Goal: Transaction & Acquisition: Purchase product/service

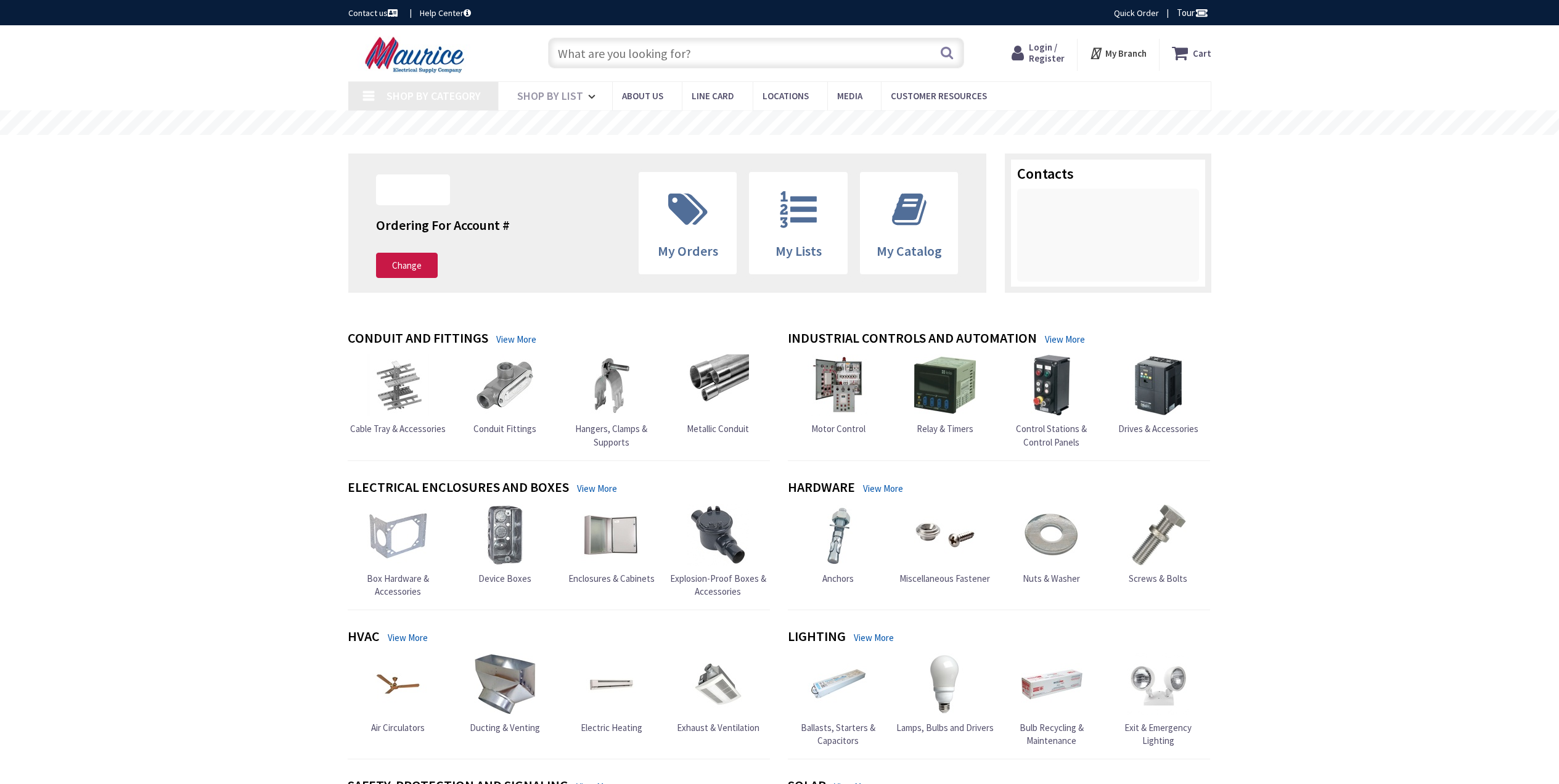
type input "[PERSON_NAME], [GEOGRAPHIC_DATA], [GEOGRAPHIC_DATA]"
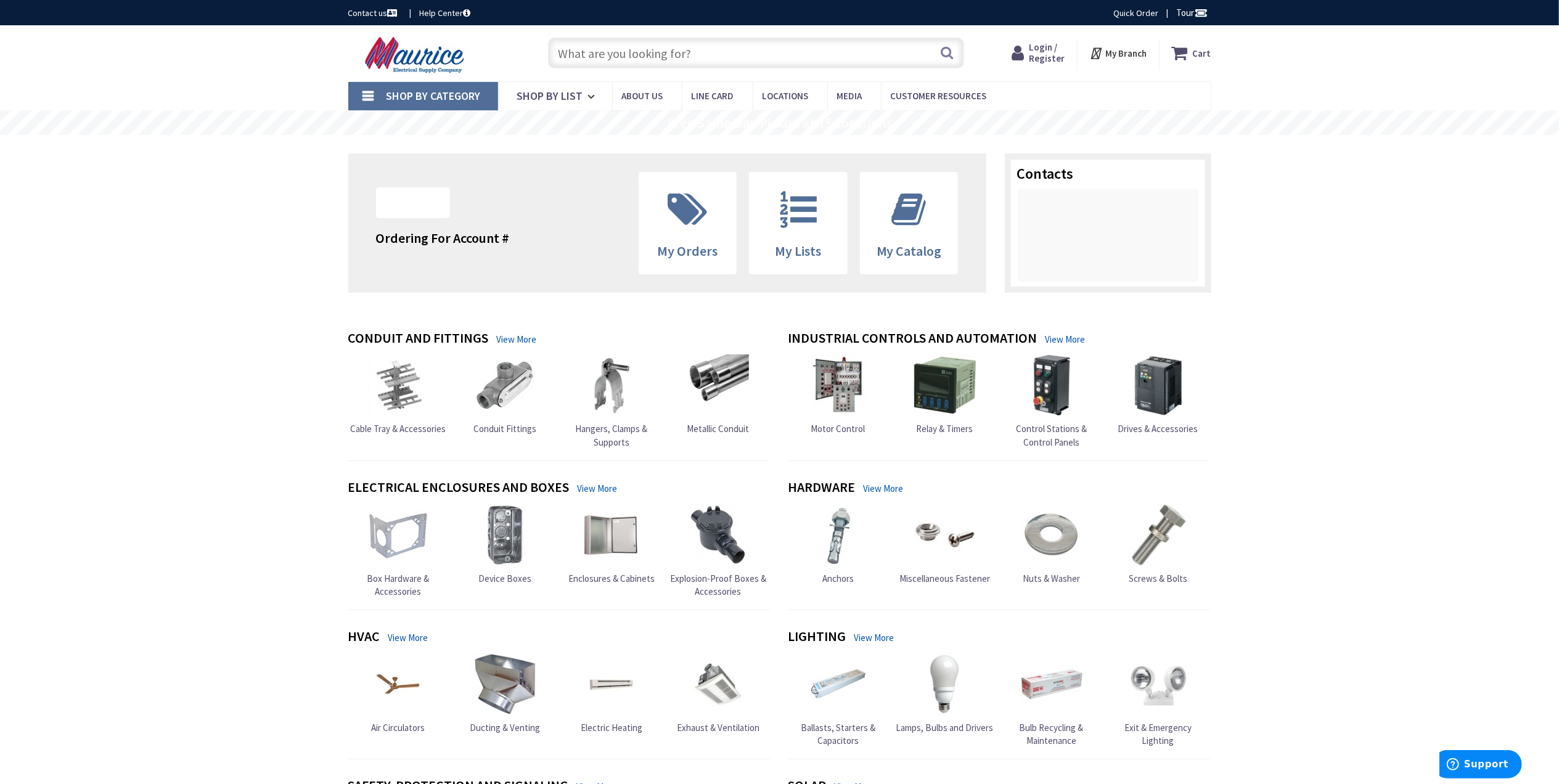
click at [1041, 45] on span "Login / Register" at bounding box center [1046, 53] width 36 height 23
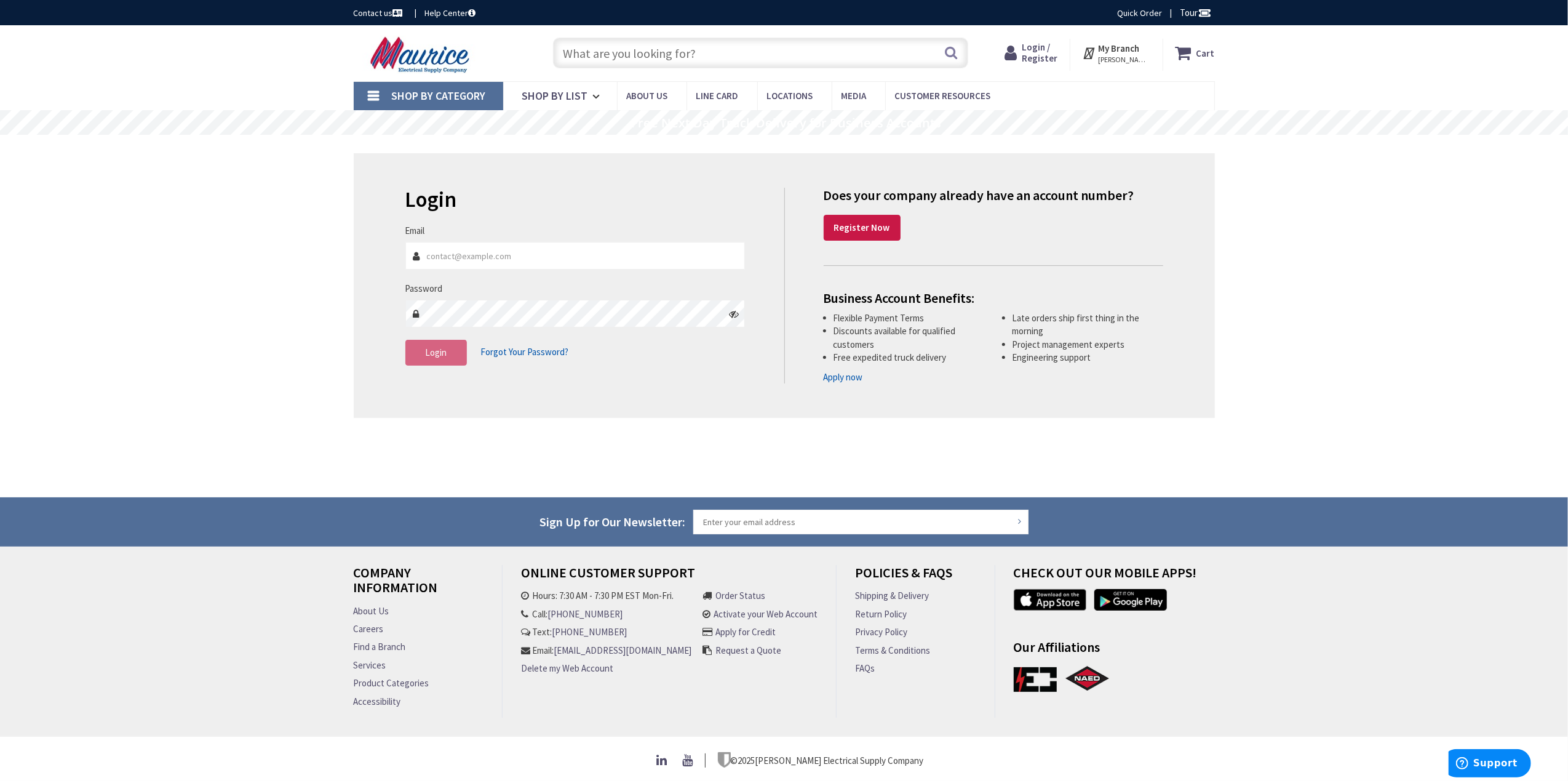
type input "Joel@browneg.com"
click at [1276, 188] on div "Skip to Content Toggle Nav Search Cart My Cart Close" at bounding box center [784, 402] width 1568 height 755
click at [418, 351] on button "Login" at bounding box center [436, 353] width 61 height 26
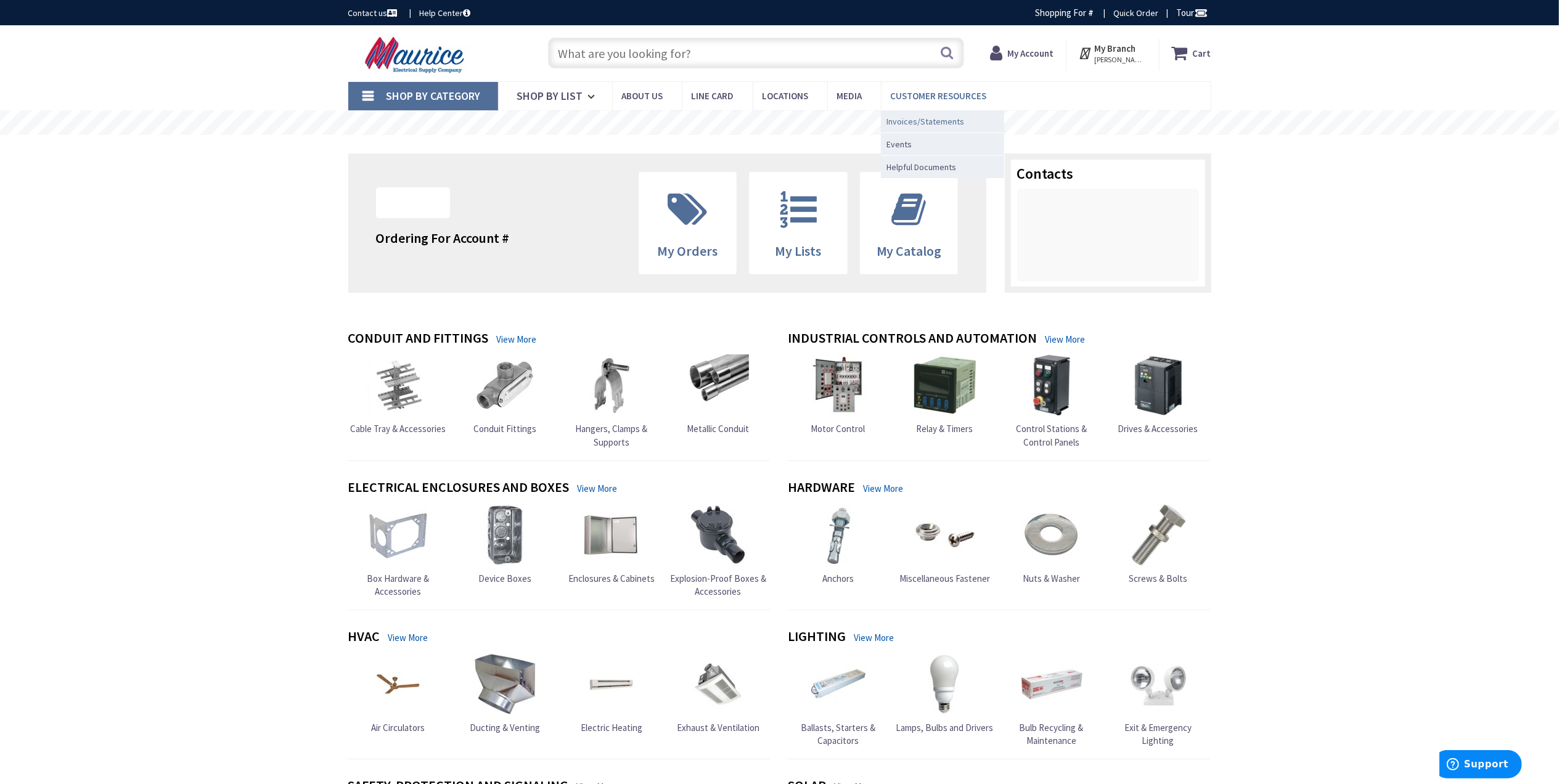
click at [937, 120] on span "Invoices/Statements" at bounding box center [926, 121] width 78 height 12
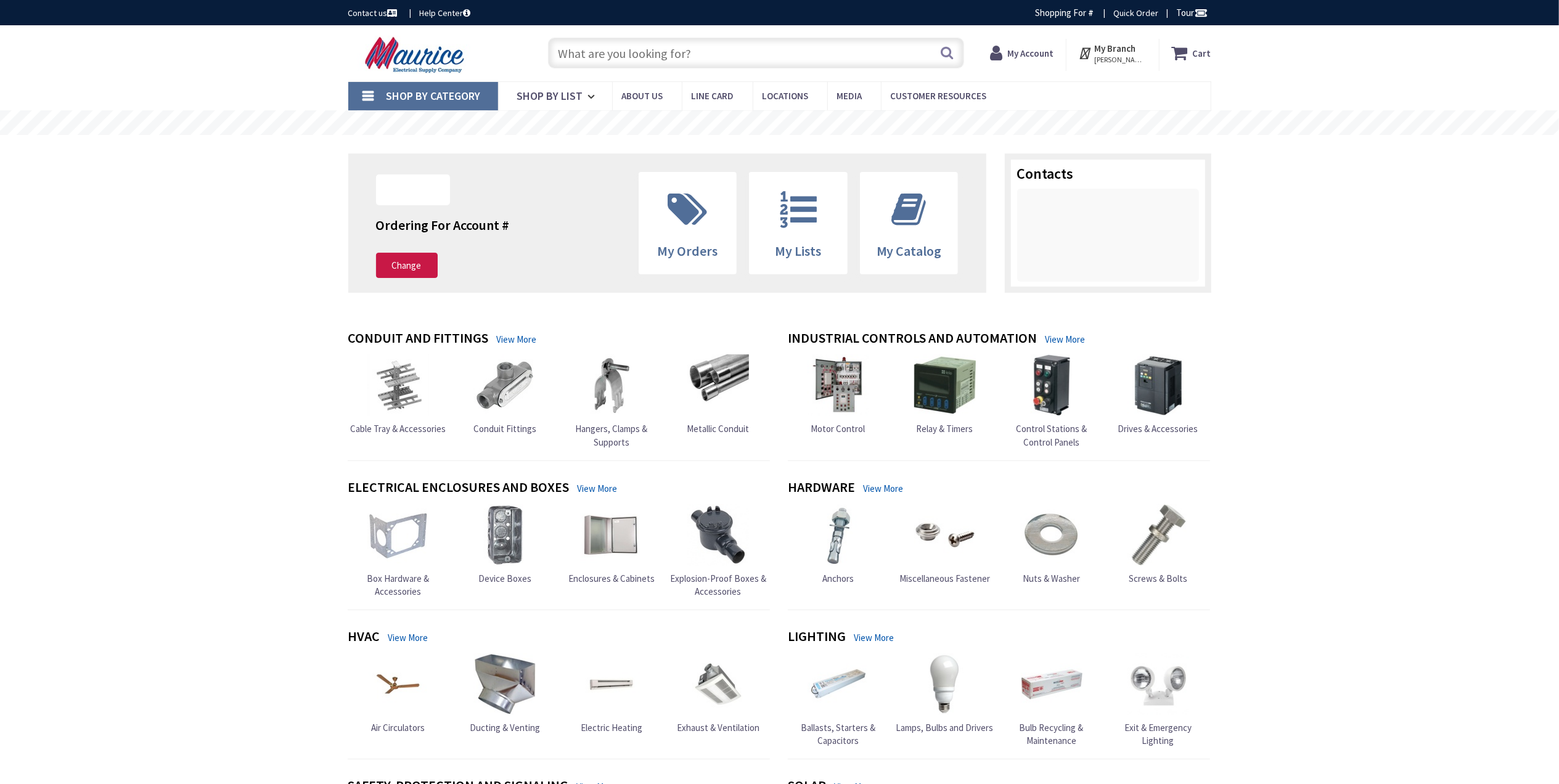
click at [730, 54] on input "text" at bounding box center [756, 53] width 416 height 31
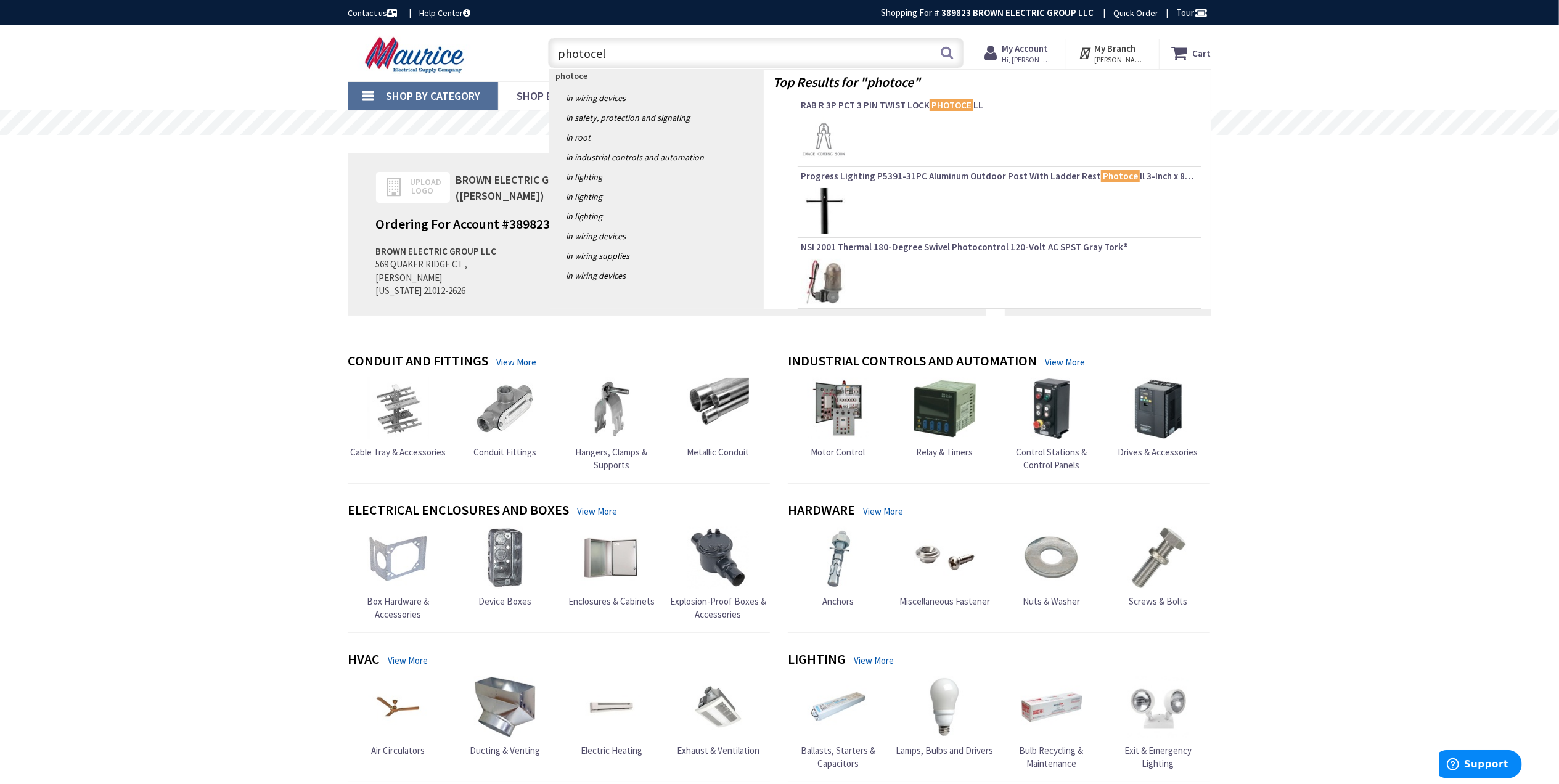
type input "photocell"
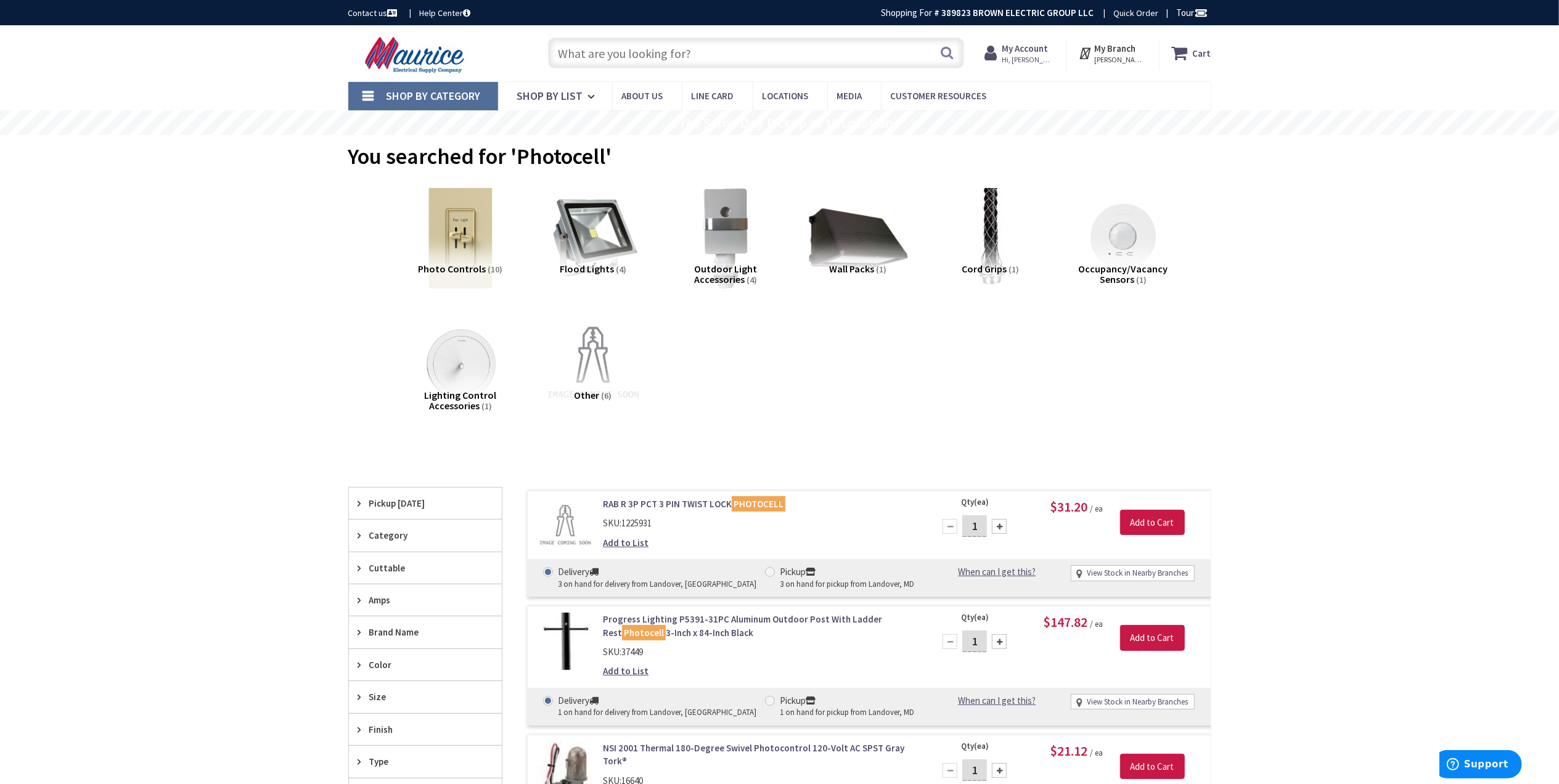
click at [707, 59] on input "text" at bounding box center [756, 53] width 416 height 31
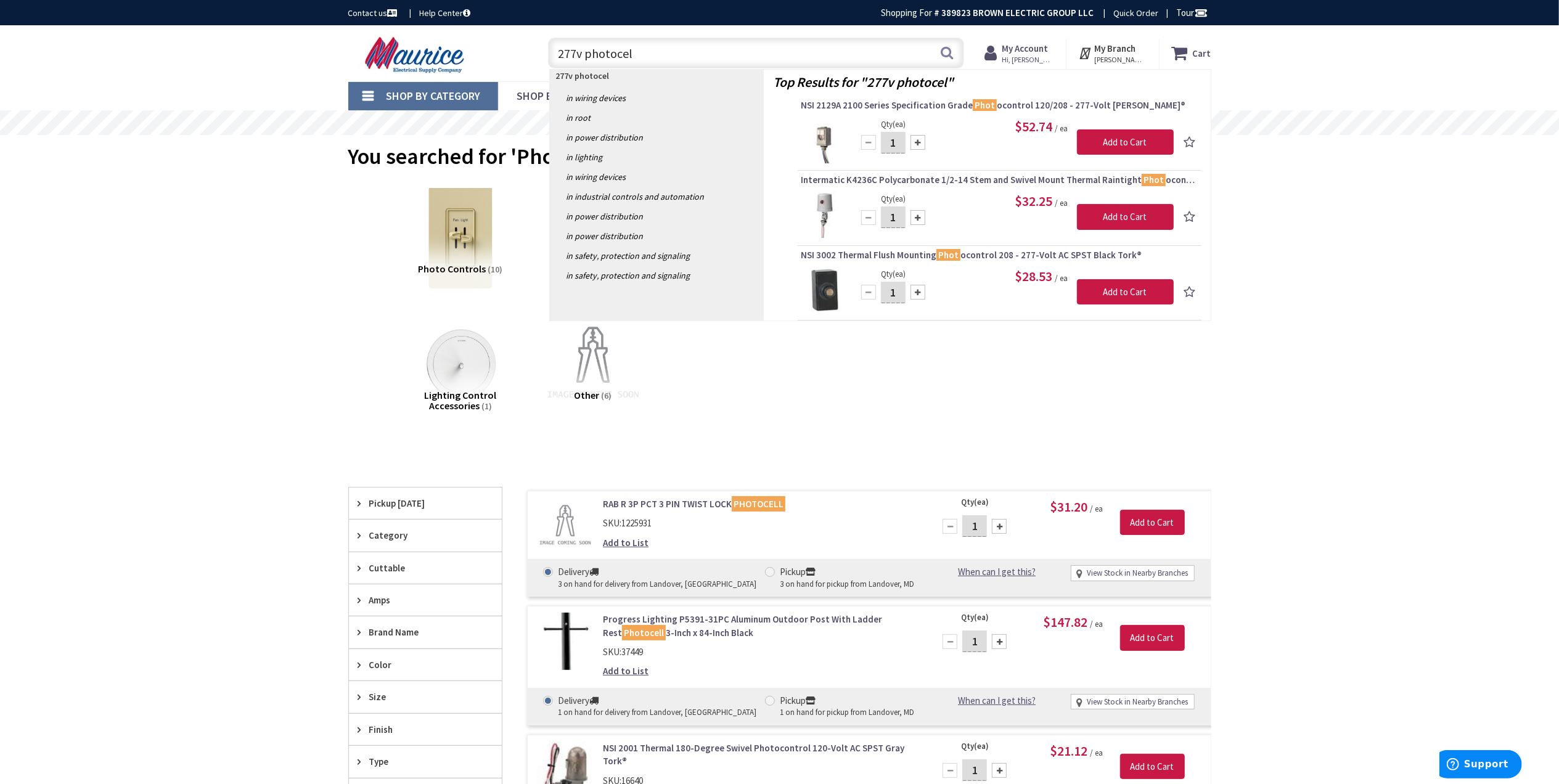
type input "277v photocell"
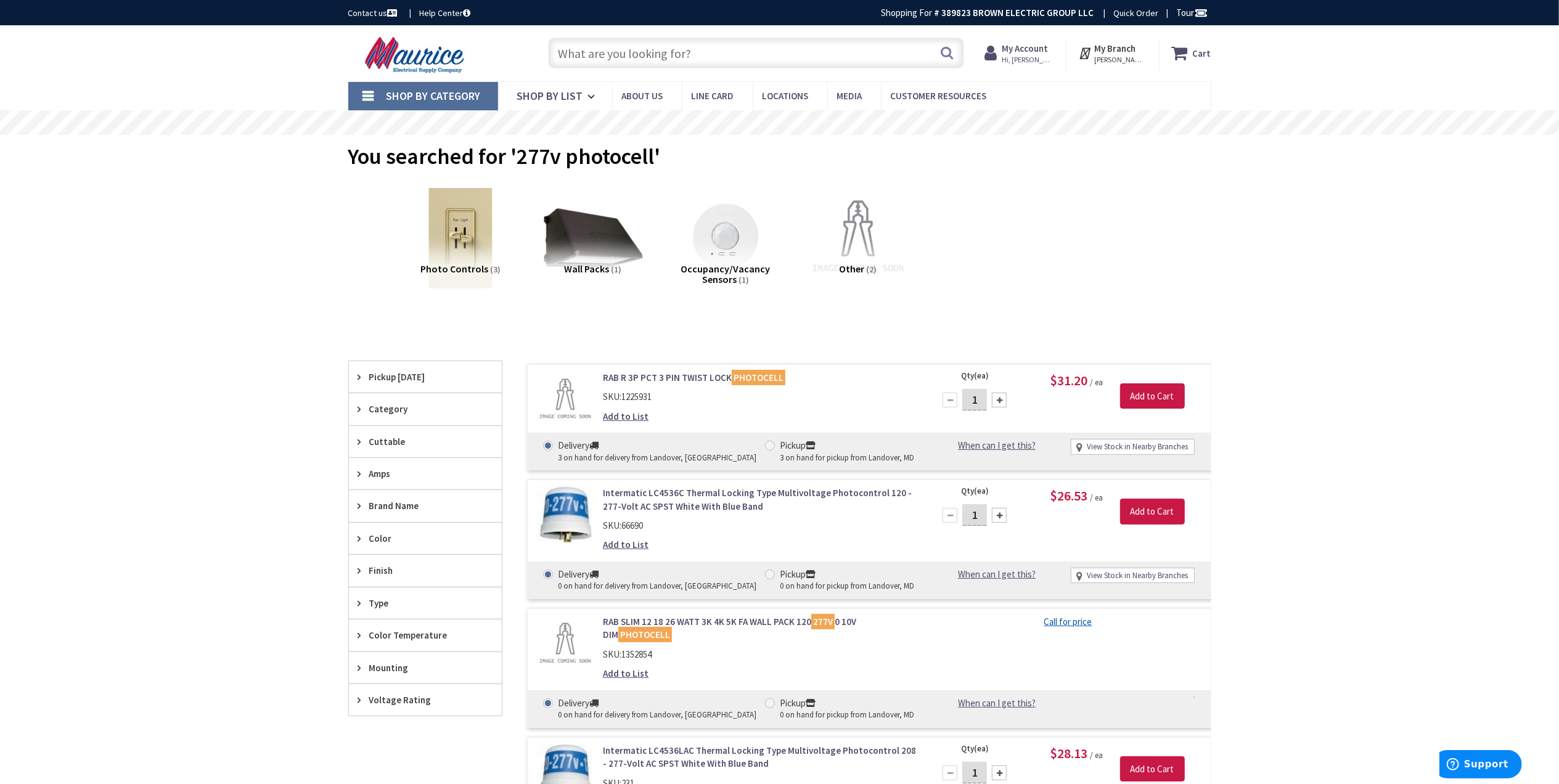
click at [647, 56] on input "text" at bounding box center [756, 53] width 416 height 31
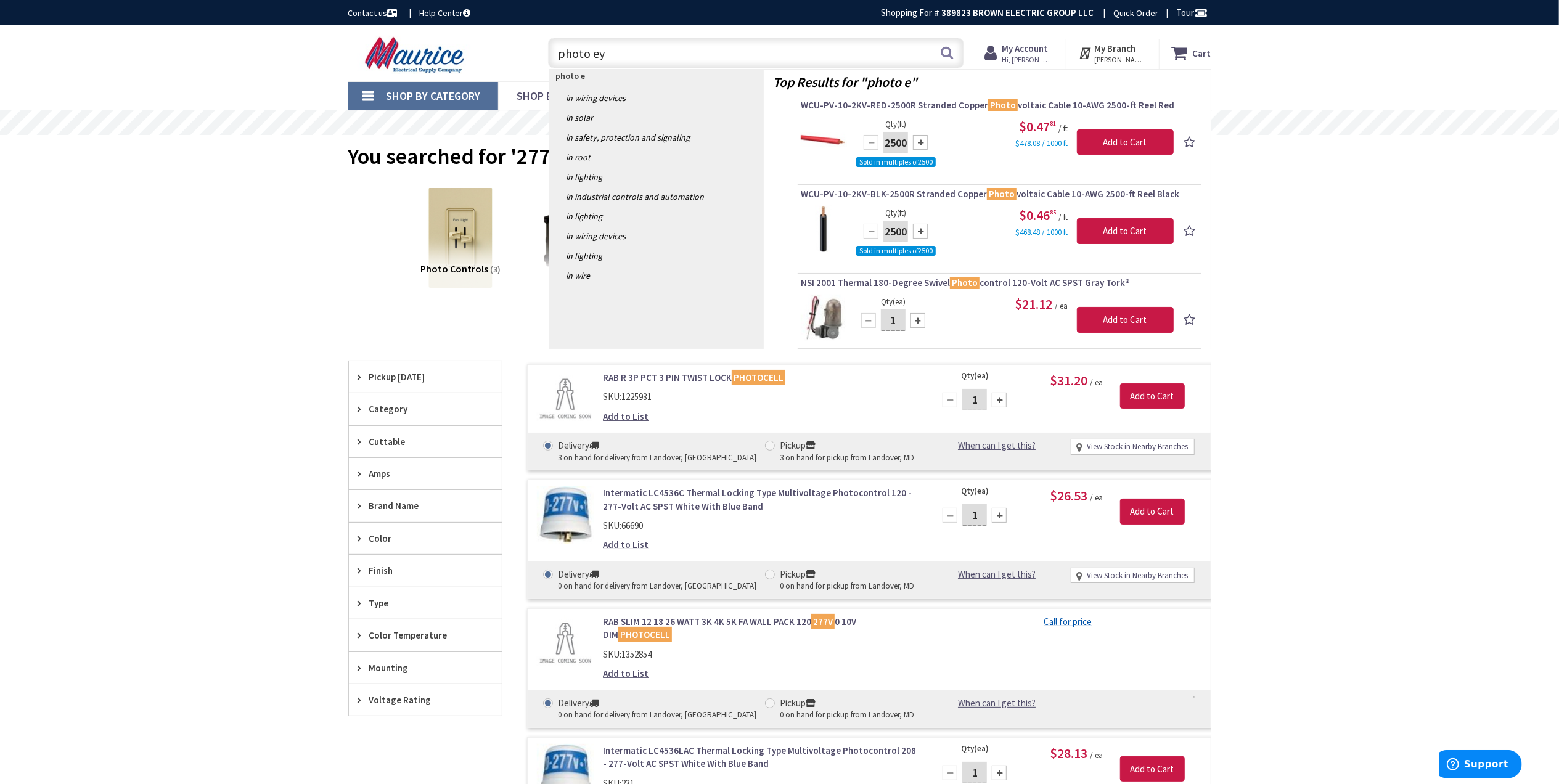
type input "photo eye"
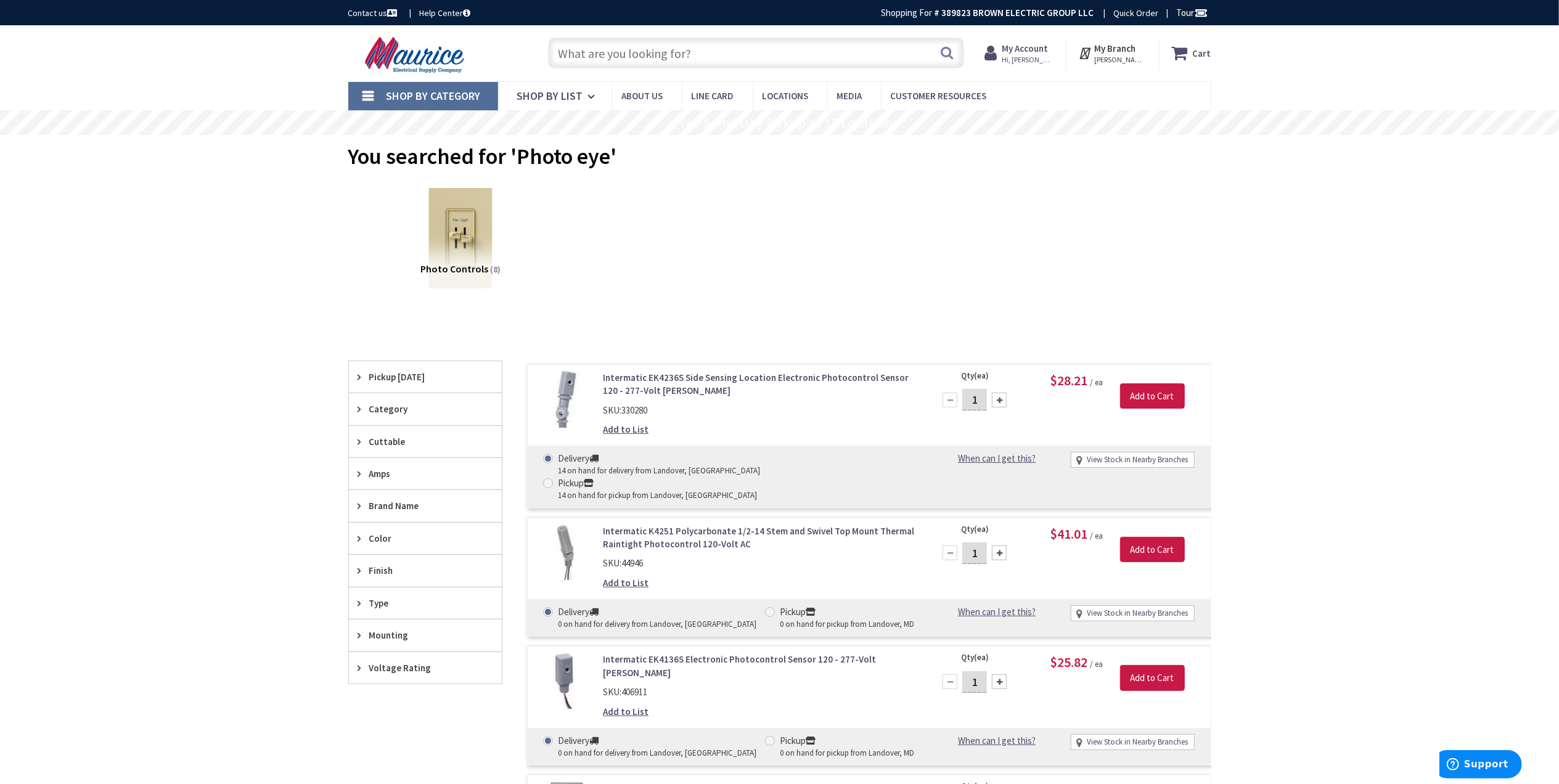
click at [608, 377] on link "Intermatic EK4236S Side Sensing Location Electronic Photocontrol Sensor 120 - 2…" at bounding box center [760, 384] width 314 height 27
click at [679, 376] on link "Intermatic EK4236S Side Sensing Location Electronic Photocontrol Sensor 120 - 2…" at bounding box center [760, 384] width 314 height 27
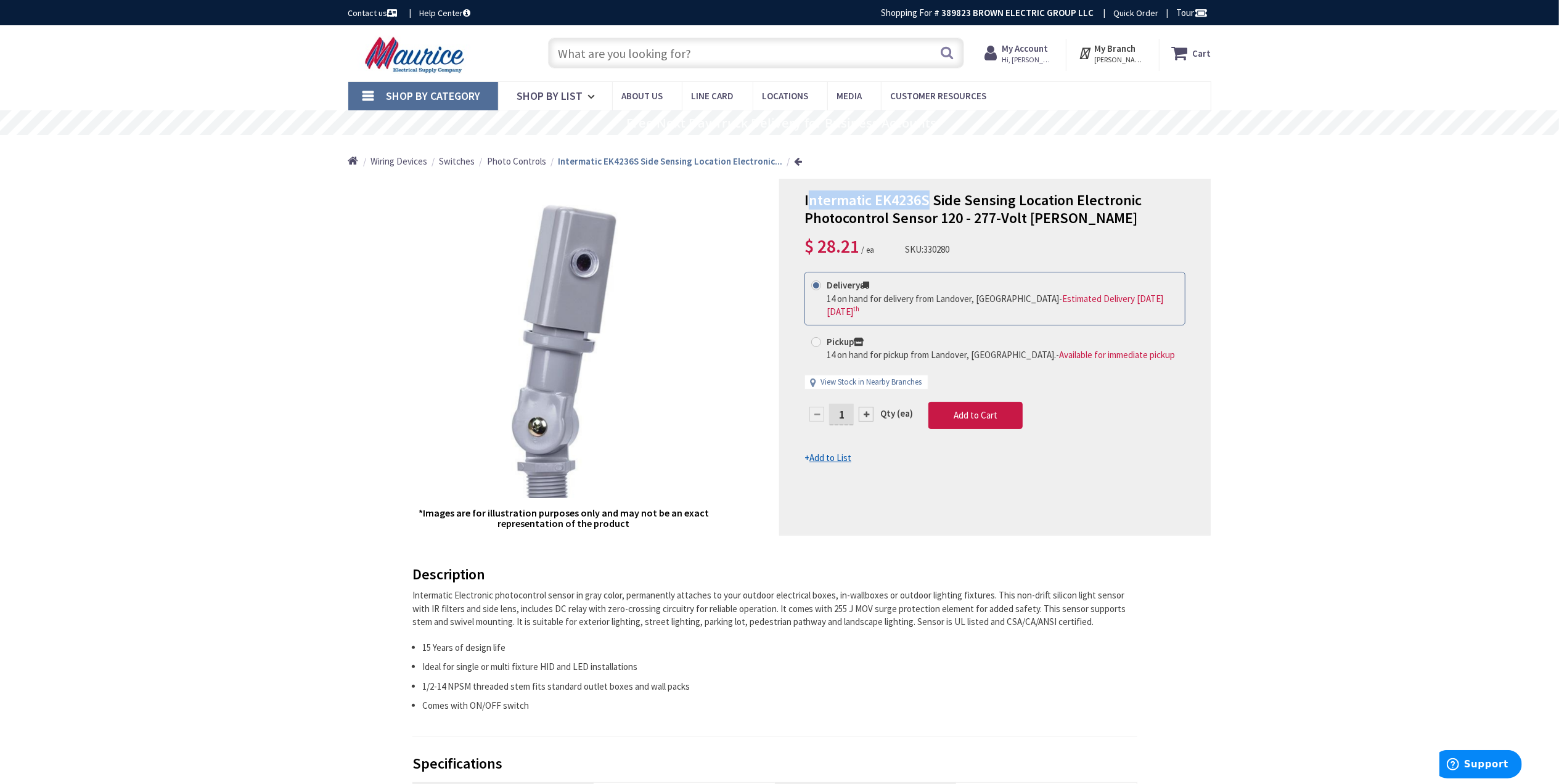
drag, startPoint x: 808, startPoint y: 198, endPoint x: 927, endPoint y: 204, distance: 119.2
click at [927, 204] on span "Intermatic EK4236S Side Sensing Location Electronic Photocontrol Sensor 120 - 2…" at bounding box center [973, 209] width 337 height 37
drag, startPoint x: 927, startPoint y: 204, endPoint x: 905, endPoint y: 198, distance: 22.8
copy span "ntermatic EK4236S"
click at [595, 51] on input "text" at bounding box center [756, 53] width 416 height 31
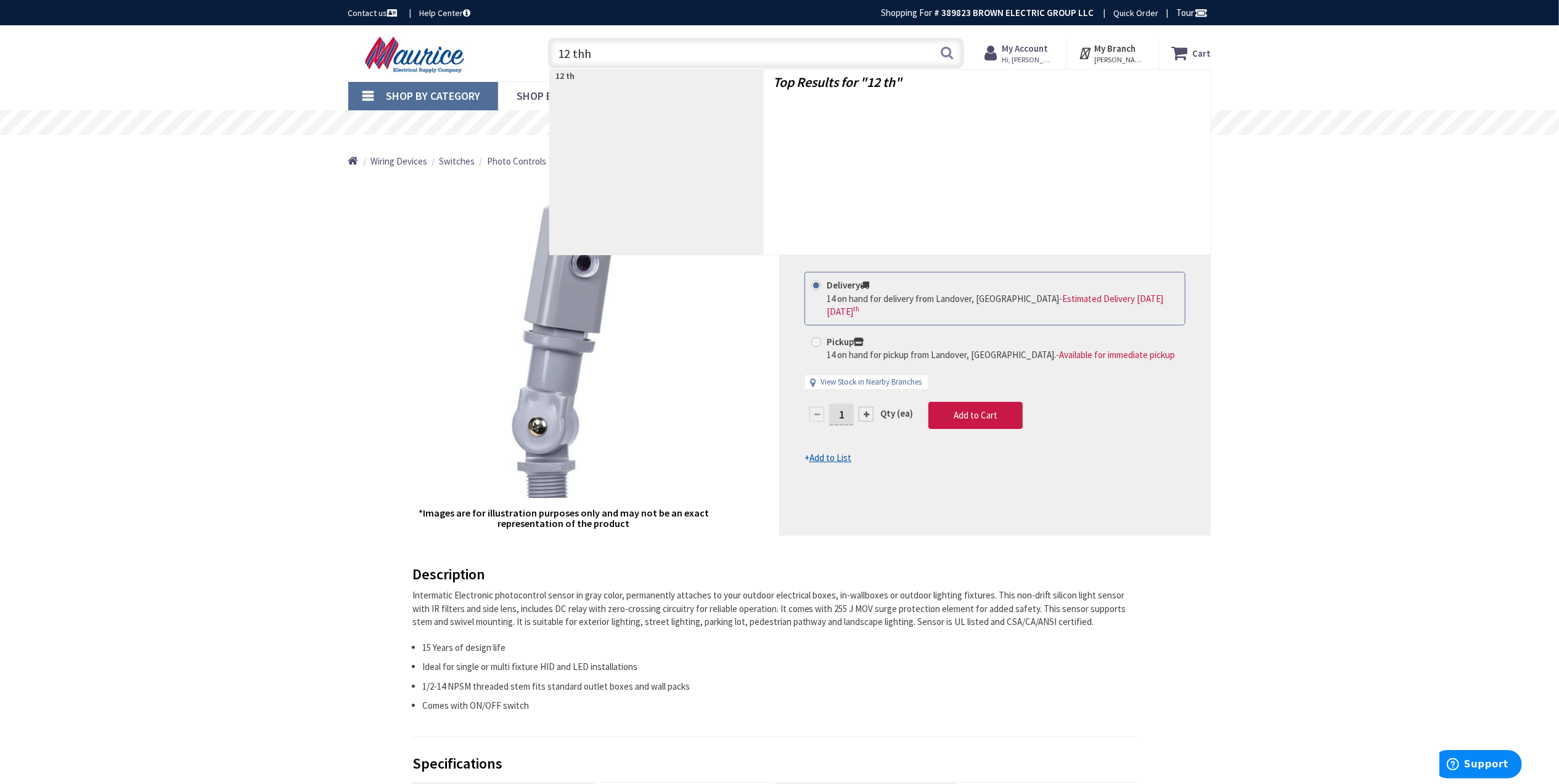
type input "12 thhn"
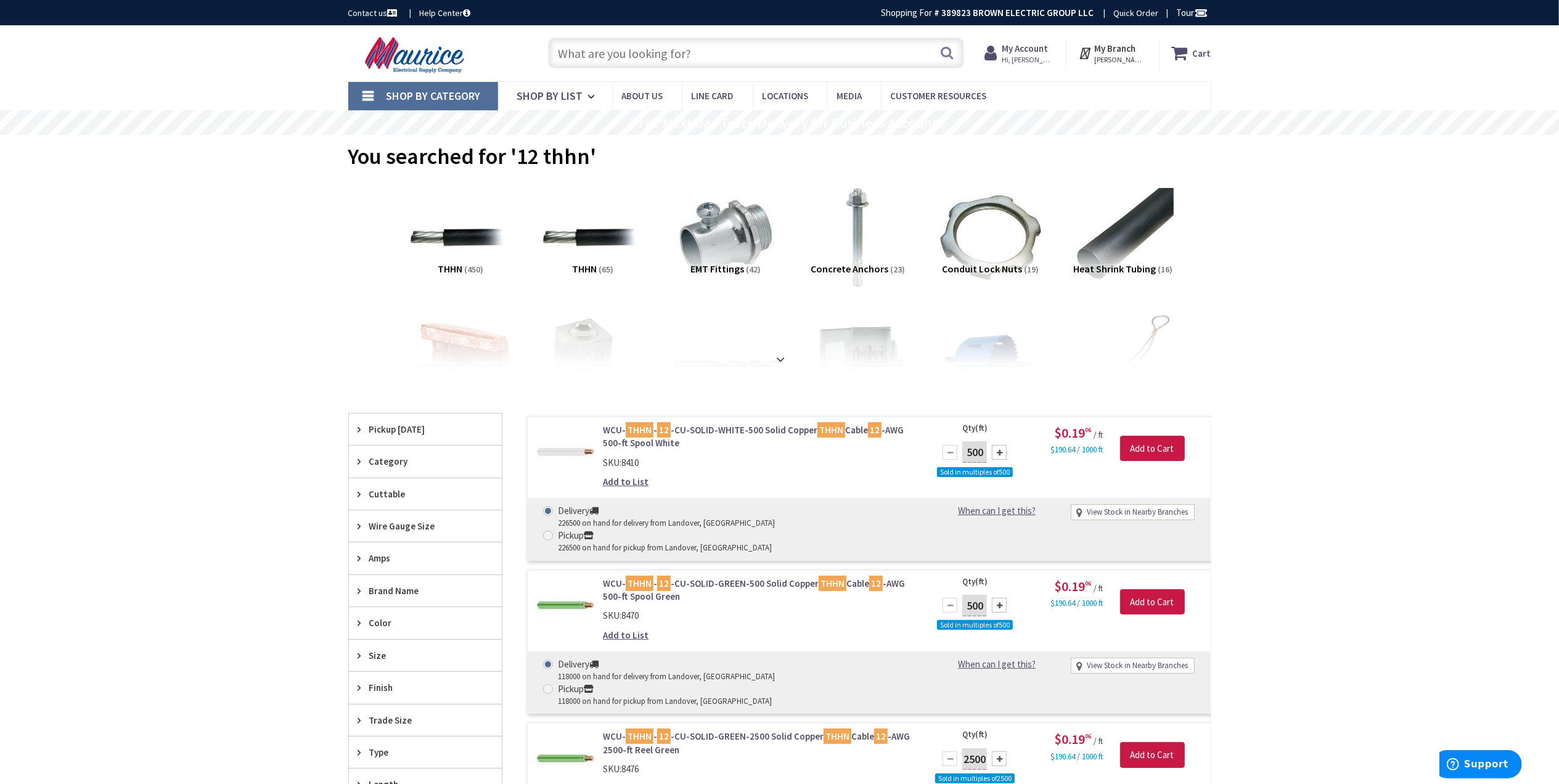
click at [714, 53] on input "text" at bounding box center [756, 53] width 416 height 31
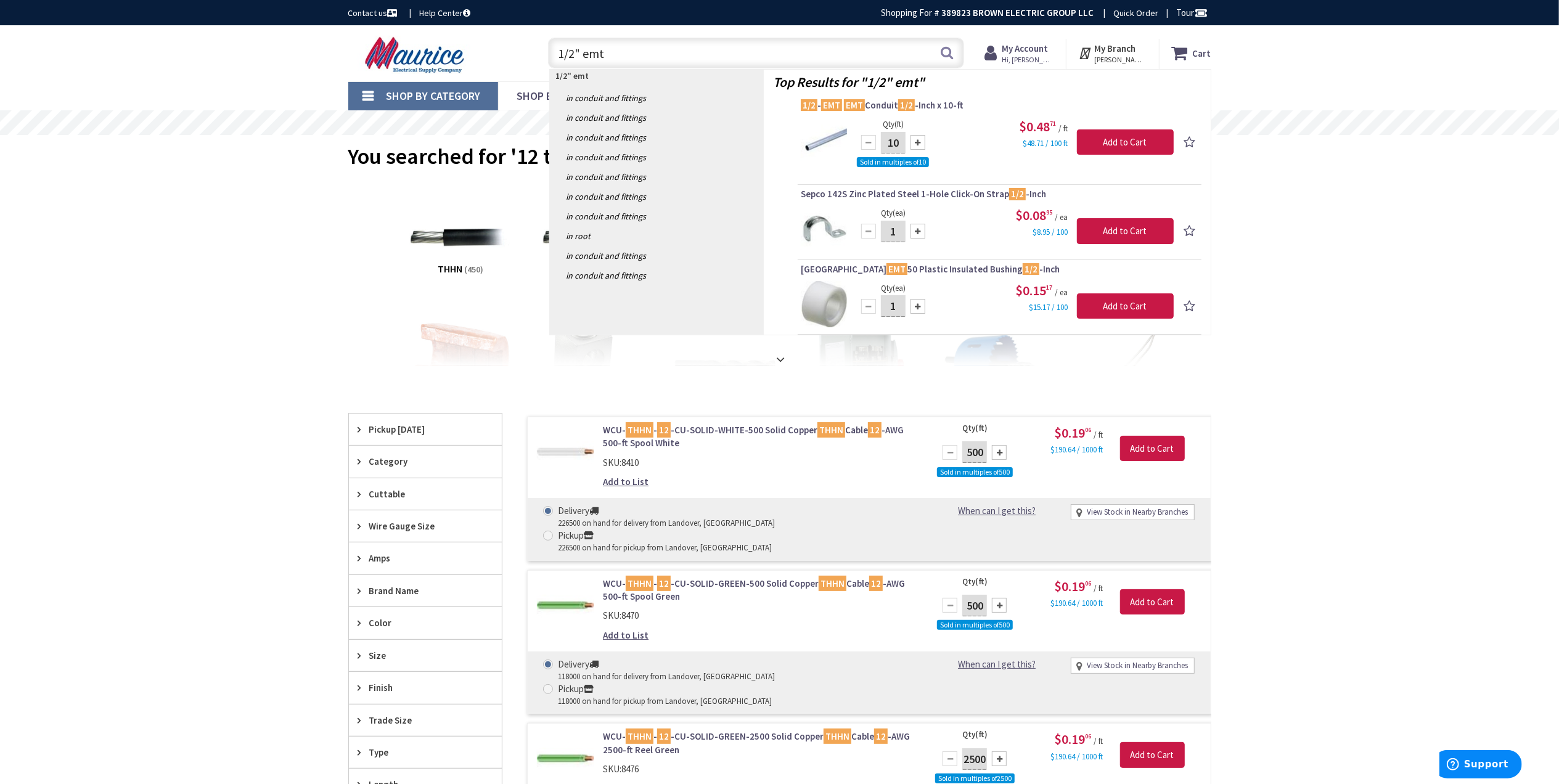
type input "1/2" emt"
